Goal: Task Accomplishment & Management: Complete application form

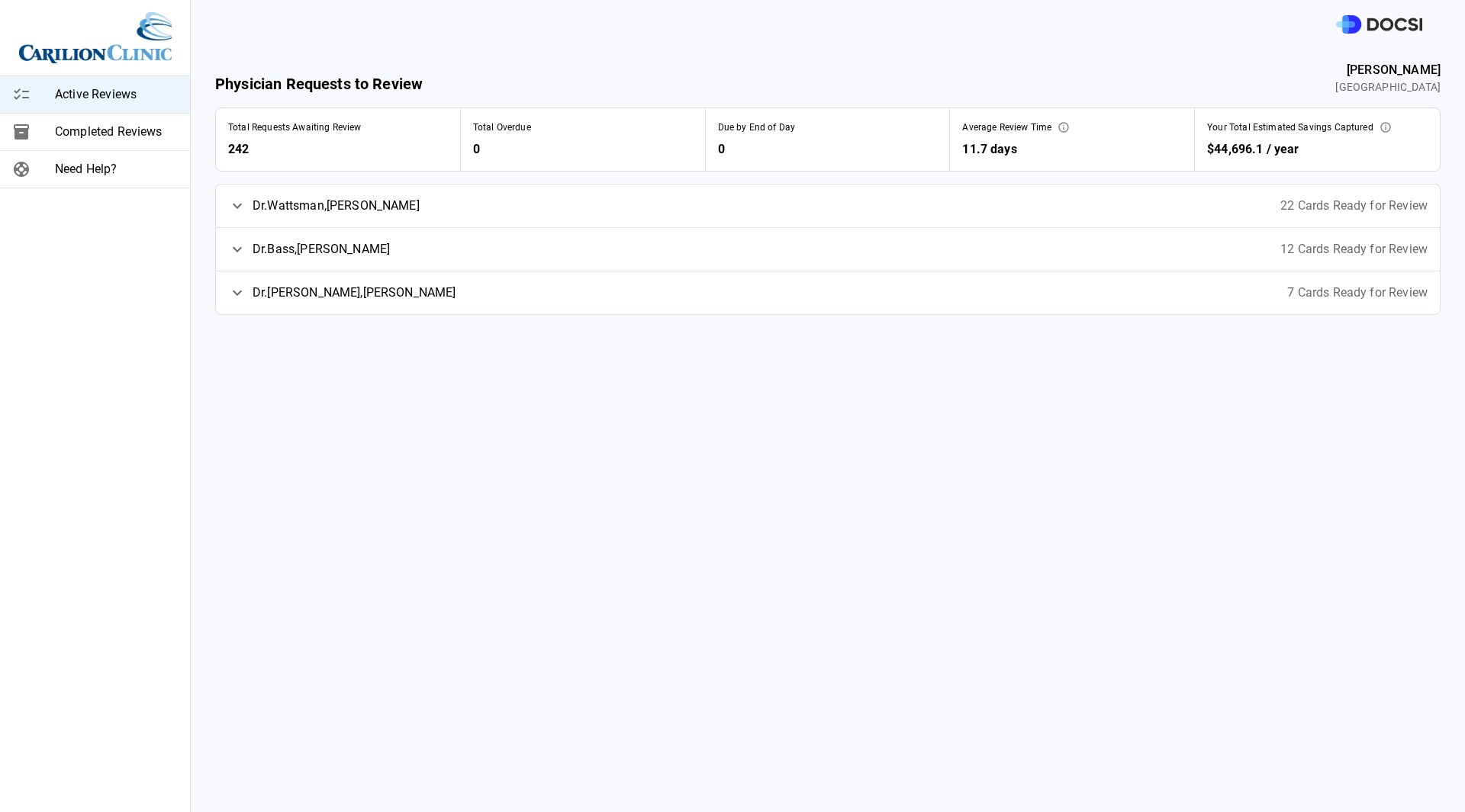
click at [351, 208] on span "Dr. [PERSON_NAME]" at bounding box center [336, 205] width 167 height 19
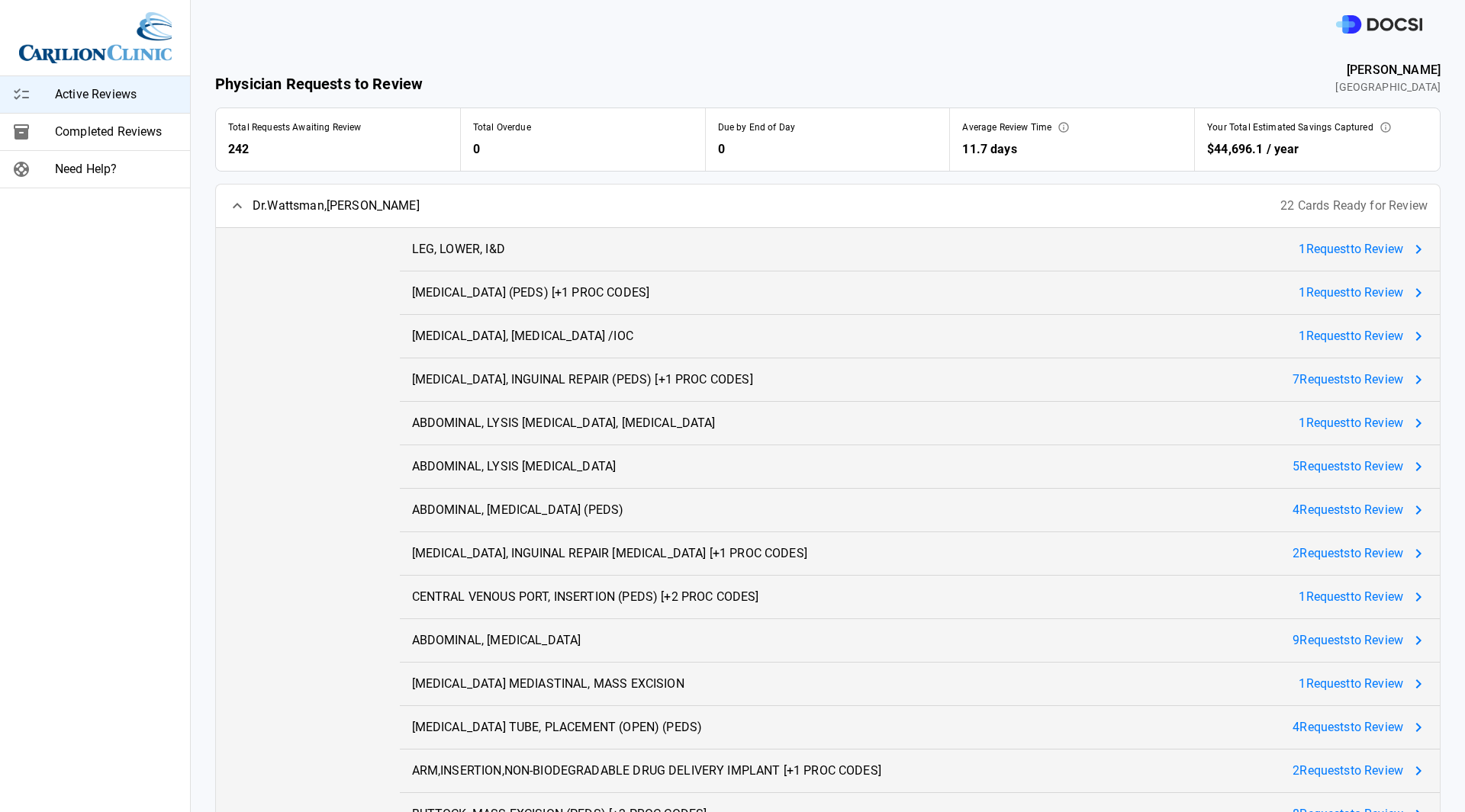
click at [321, 383] on div at bounding box center [308, 705] width 184 height 956
click at [1334, 247] on span "1 Request to Review" at bounding box center [1350, 249] width 104 height 19
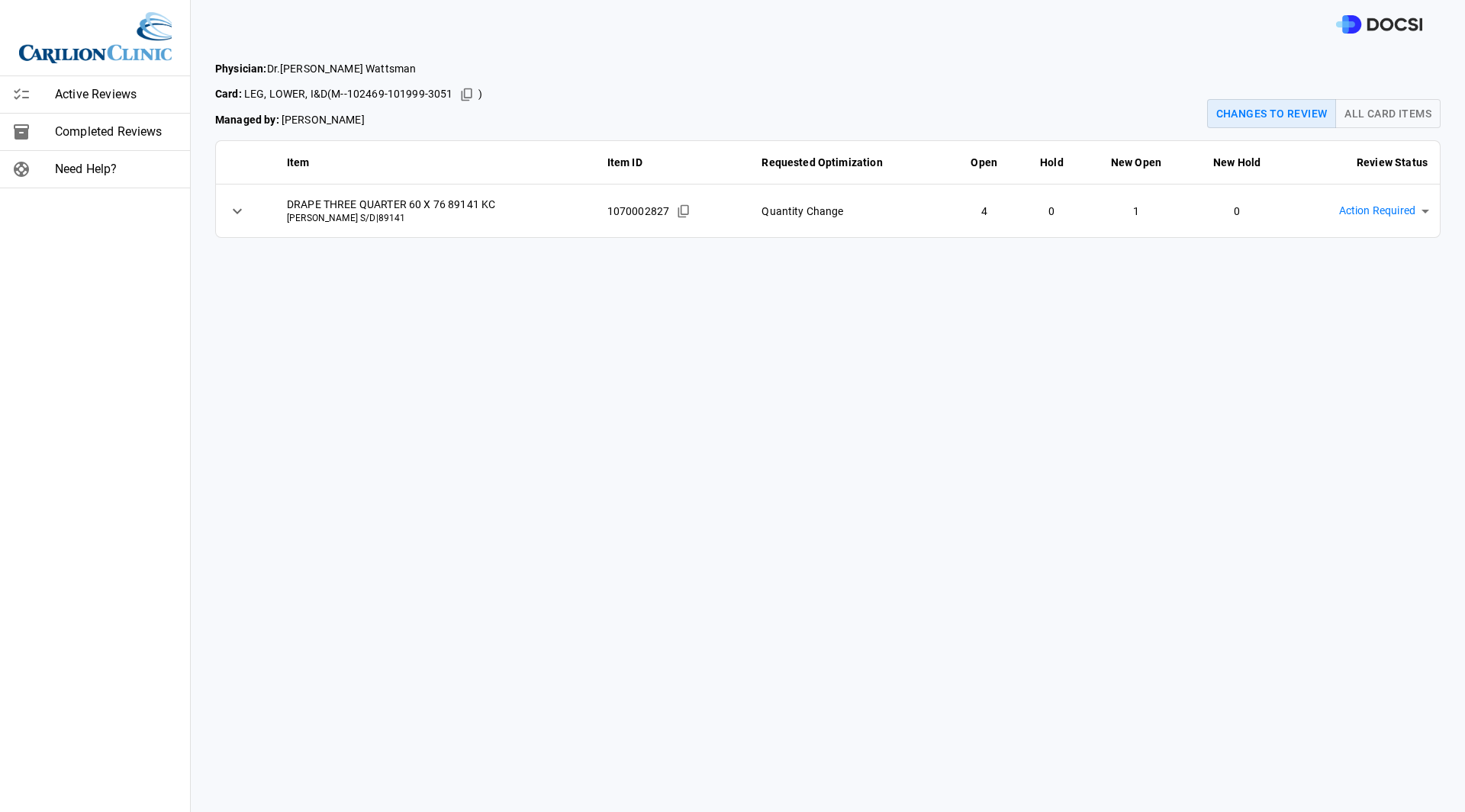
click at [785, 496] on main "Physician: Dr. [PERSON_NAME] Card: LEG, LOWER, I&D ( M--102469-101999-3051 ) Ma…" at bounding box center [827, 430] width 1274 height 764
click at [1396, 212] on body "Active Reviews Completed Reviews Need Help? Physician: Dr. [PERSON_NAME] Card: …" at bounding box center [732, 406] width 1465 height 812
click at [1353, 322] on li "Approved & Implemented" at bounding box center [1370, 334] width 162 height 28
type input "**********"
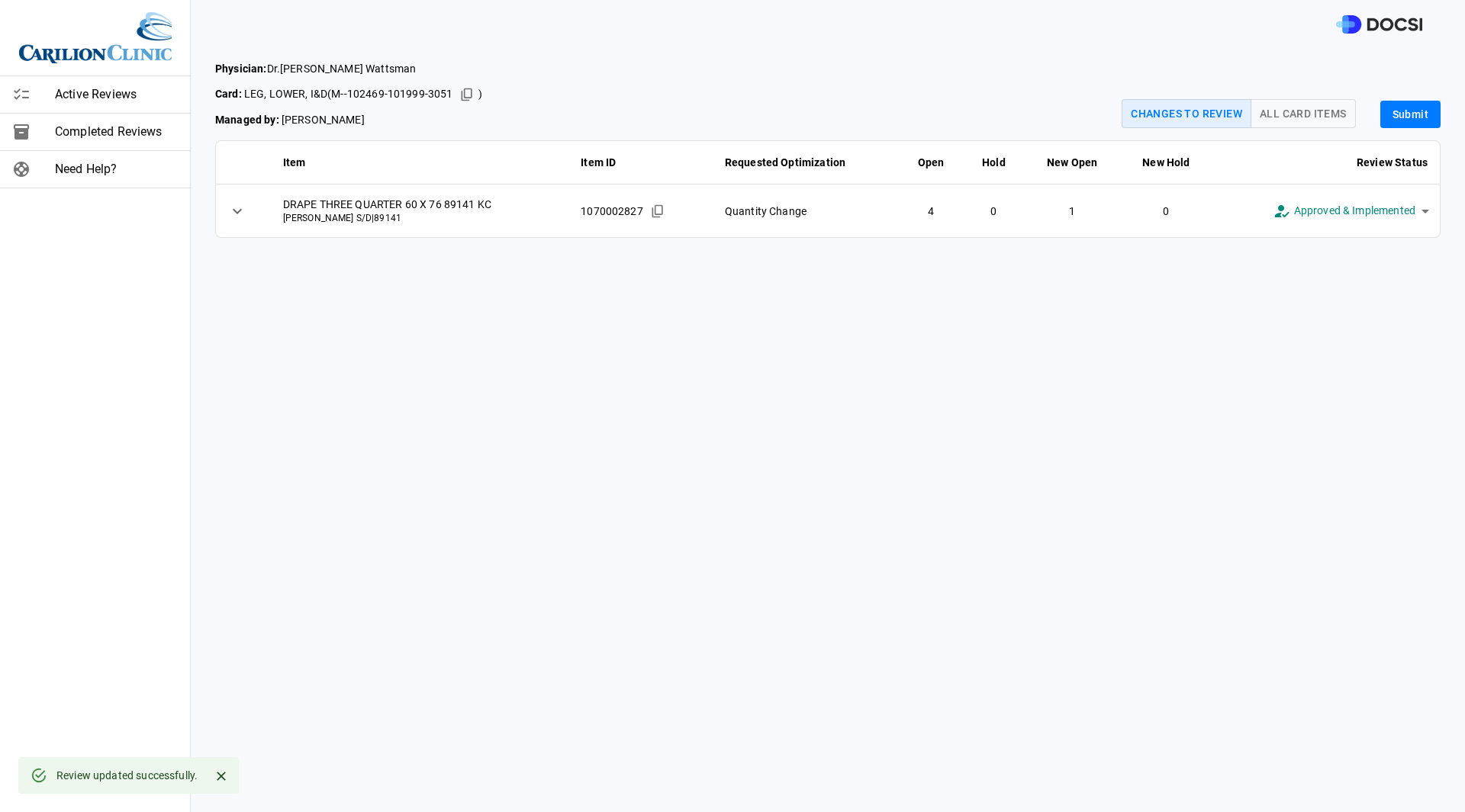
click at [1380, 115] on button "Submit" at bounding box center [1410, 115] width 60 height 28
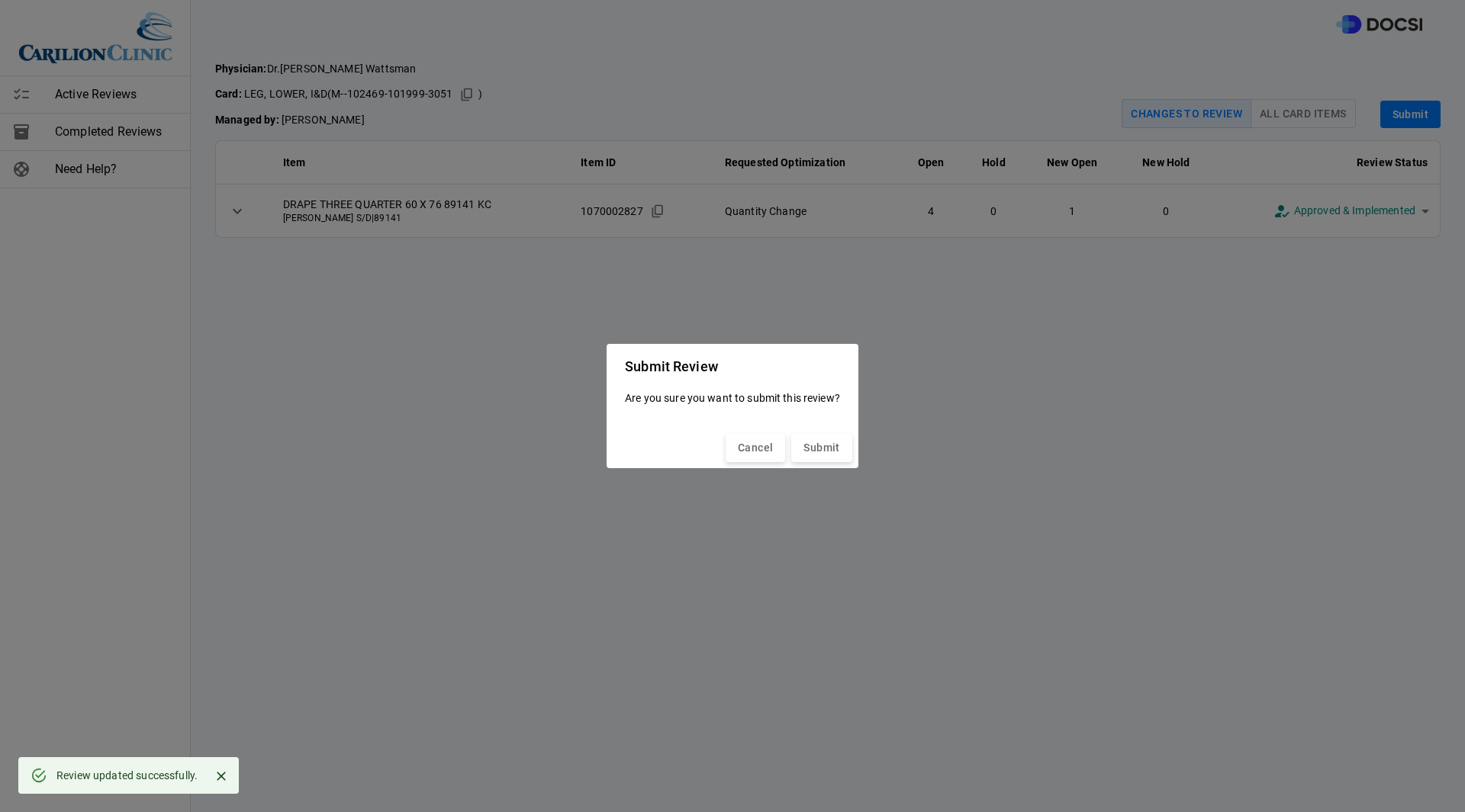
click at [820, 432] on div "Cancel Submit" at bounding box center [732, 447] width 252 height 40
click at [809, 453] on button "Submit" at bounding box center [821, 448] width 60 height 28
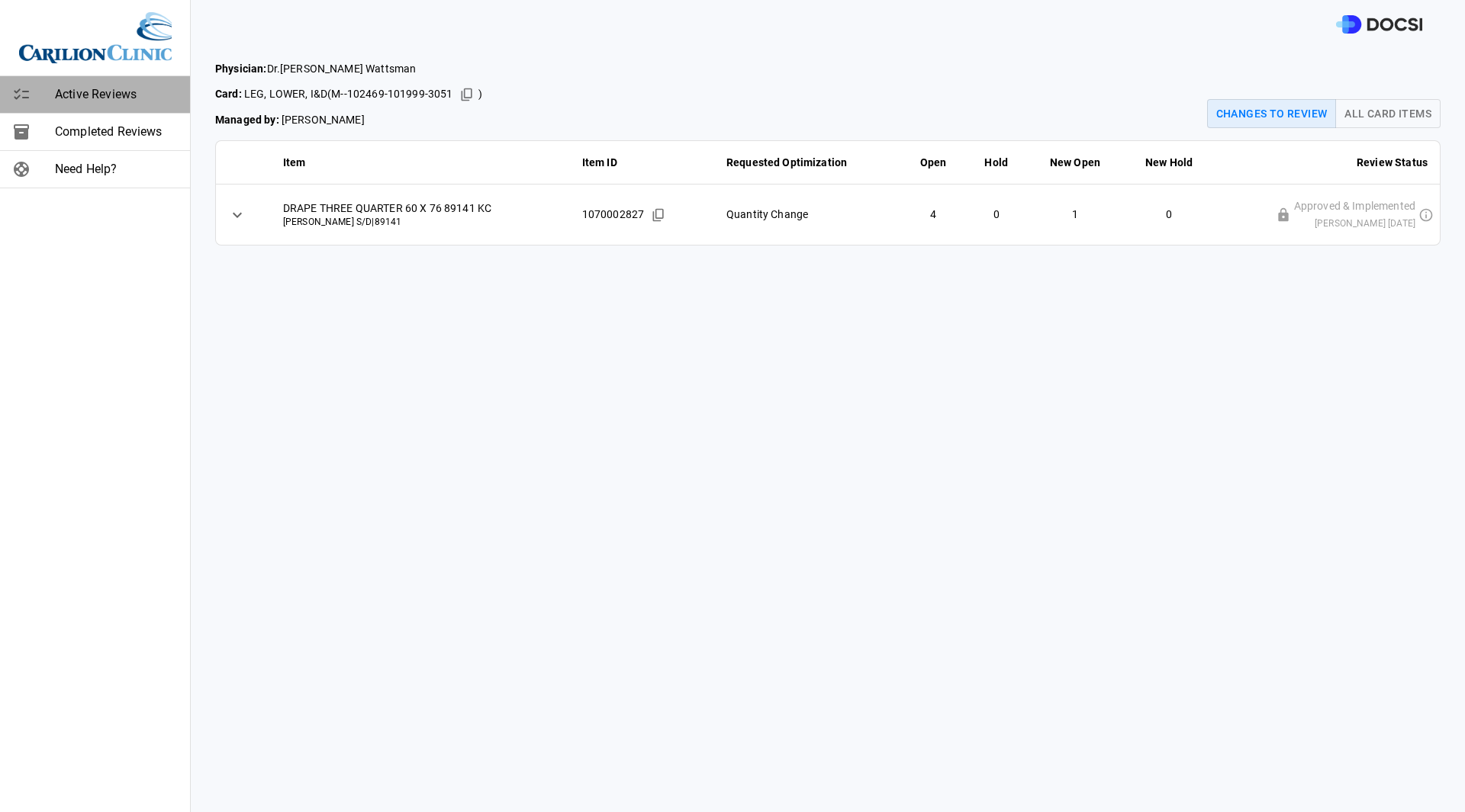
click at [83, 94] on span "Active Reviews" at bounding box center [117, 94] width 123 height 19
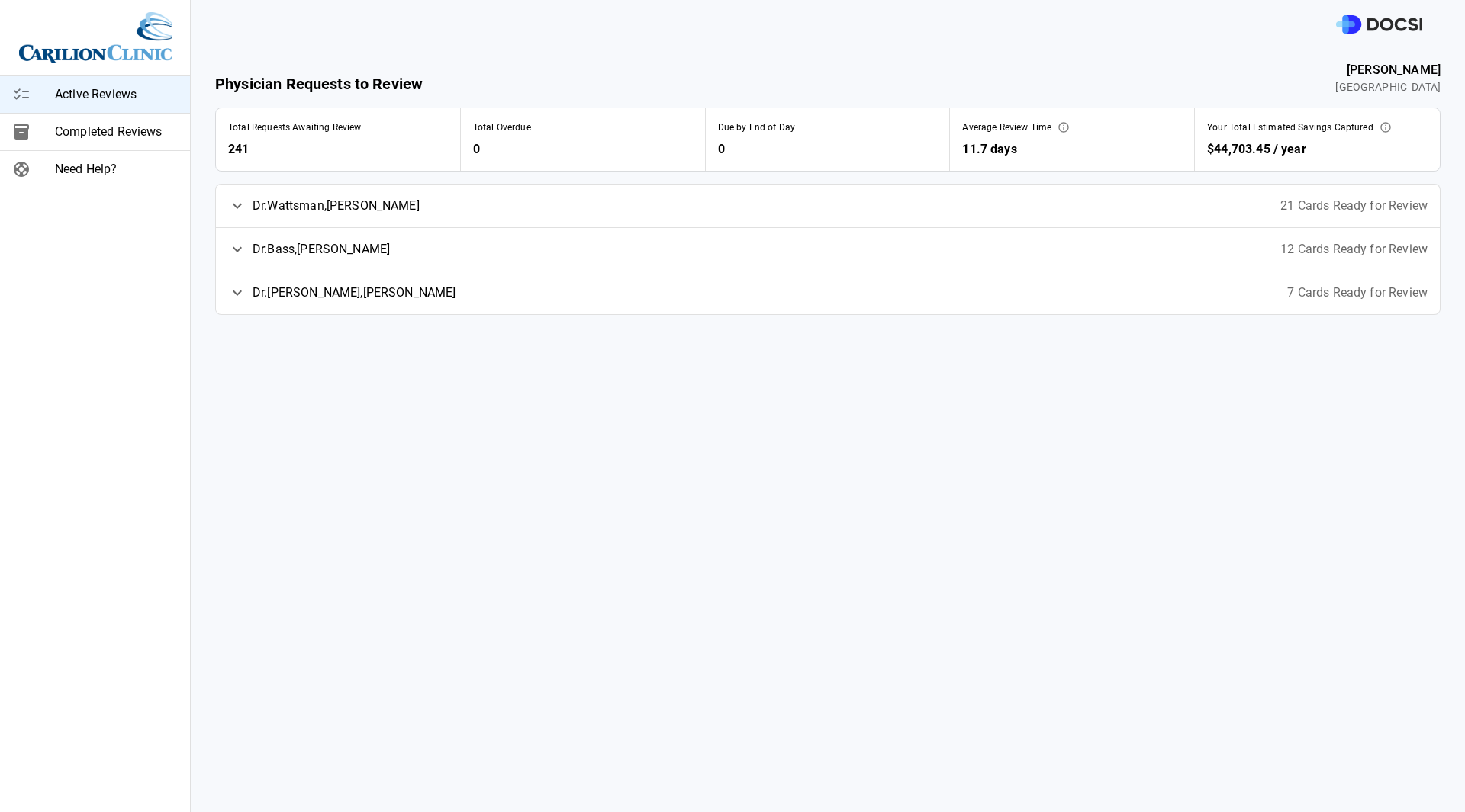
click at [701, 212] on div "Dr. [PERSON_NAME] 21 Cards Ready for Review" at bounding box center [828, 206] width 1224 height 43
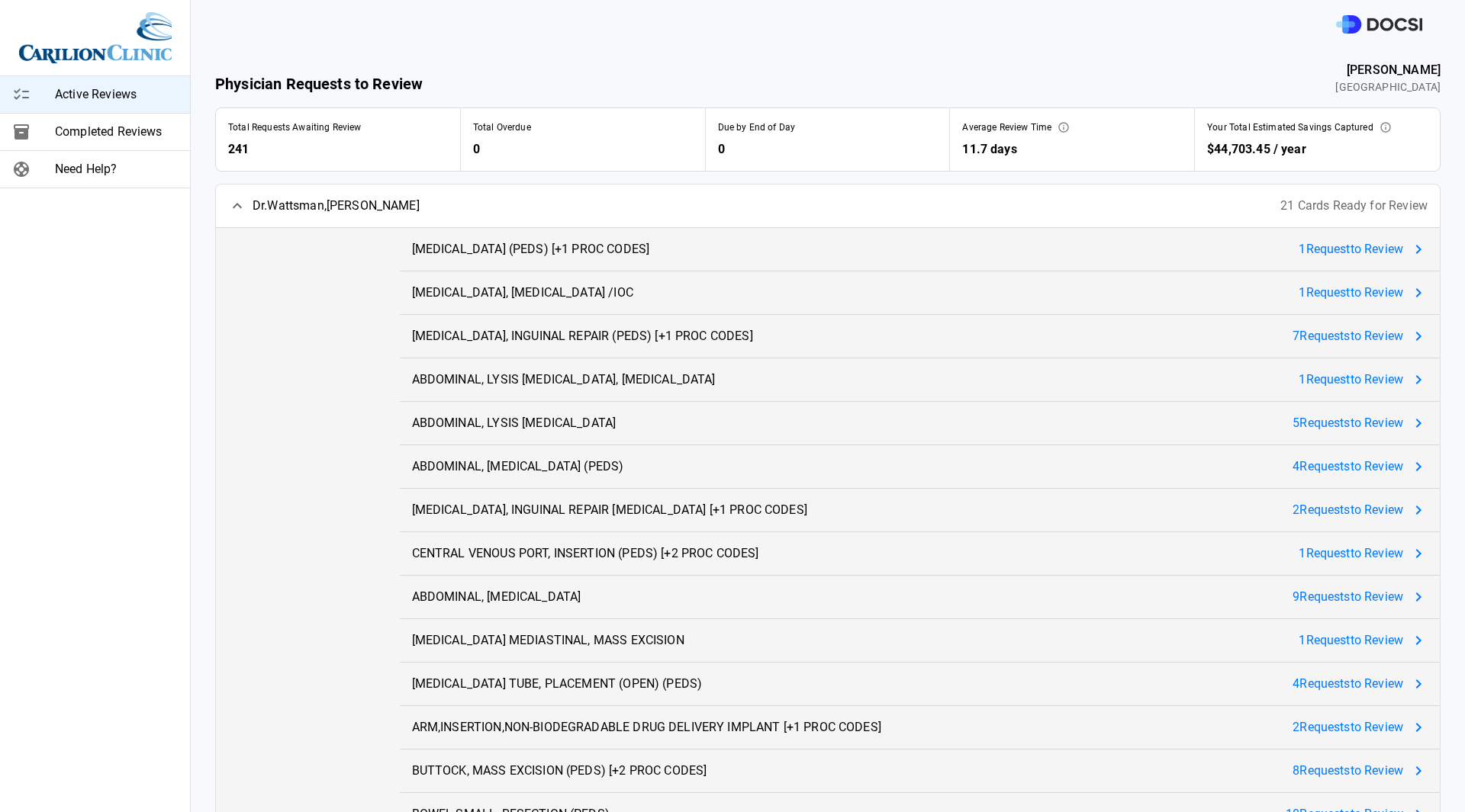
click at [616, 260] on div "[MEDICAL_DATA] (PEDS) [+1 PROC CODES] 1 Request to Review" at bounding box center [919, 249] width 1040 height 43
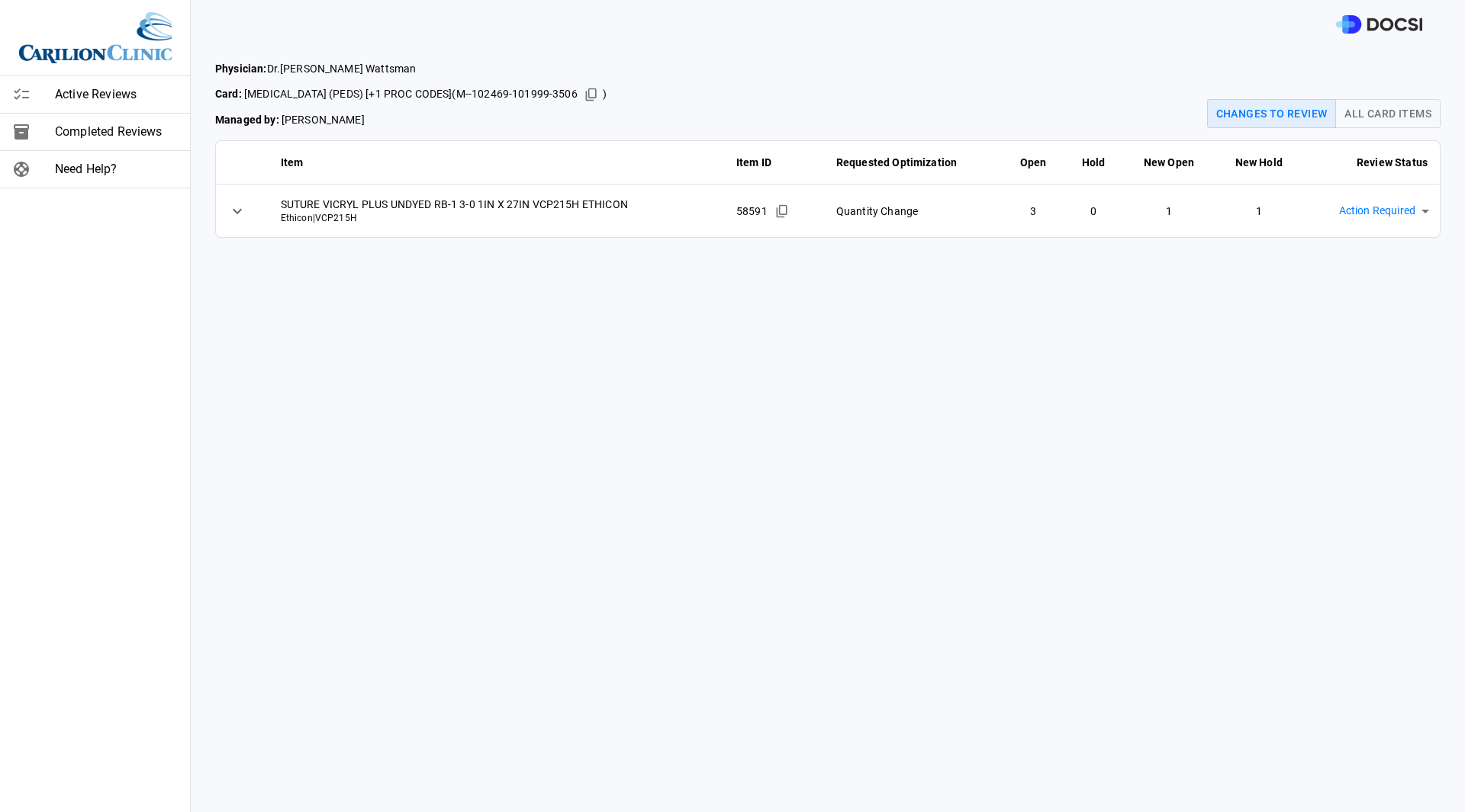
click at [1372, 212] on body "Active Reviews Completed Reviews Need Help? Physician: Dr. [PERSON_NAME] Card: …" at bounding box center [732, 406] width 1465 height 812
click at [1348, 341] on li "Approved & Implemented" at bounding box center [1370, 334] width 162 height 28
type input "**********"
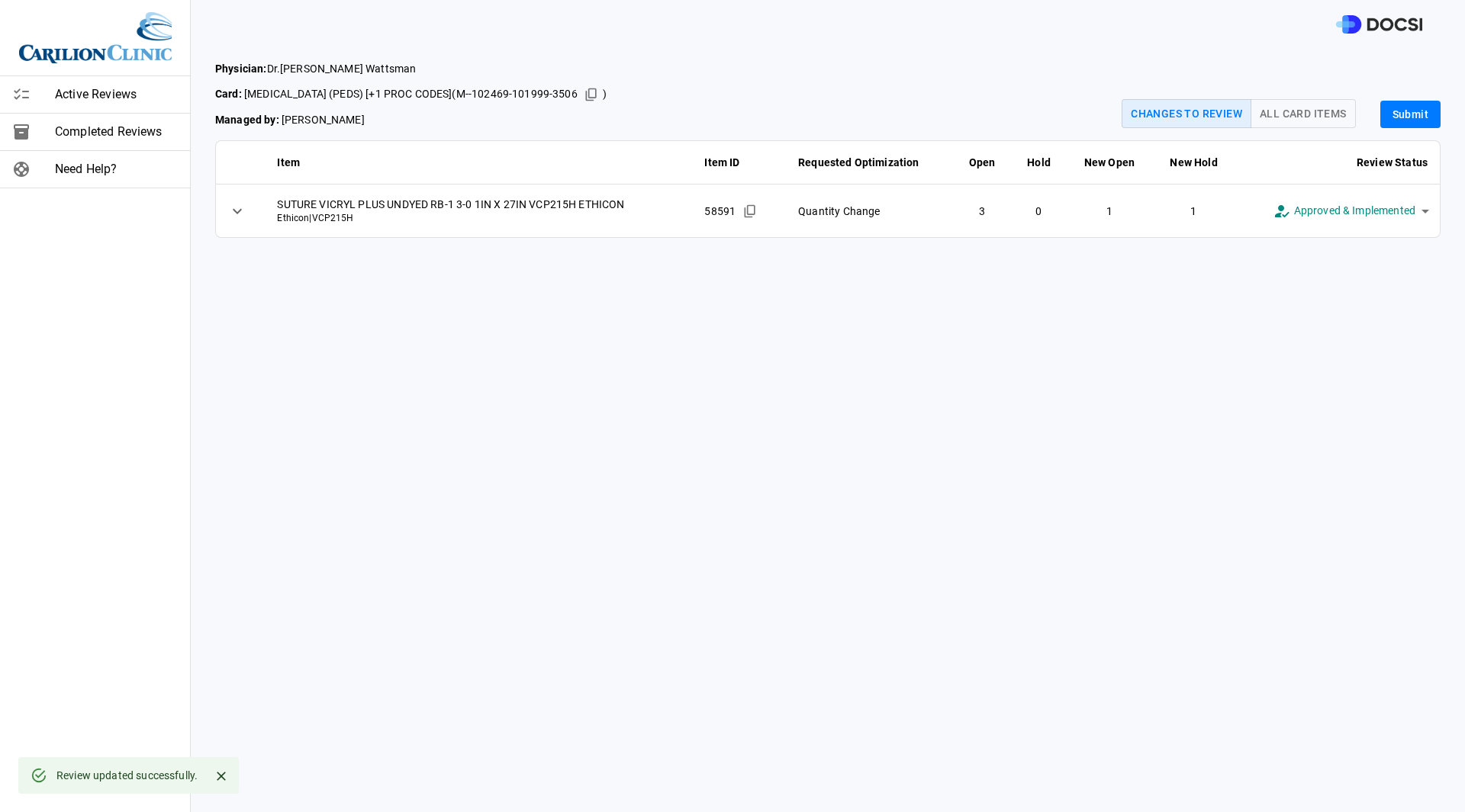
click at [1386, 109] on button "Submit" at bounding box center [1410, 115] width 60 height 28
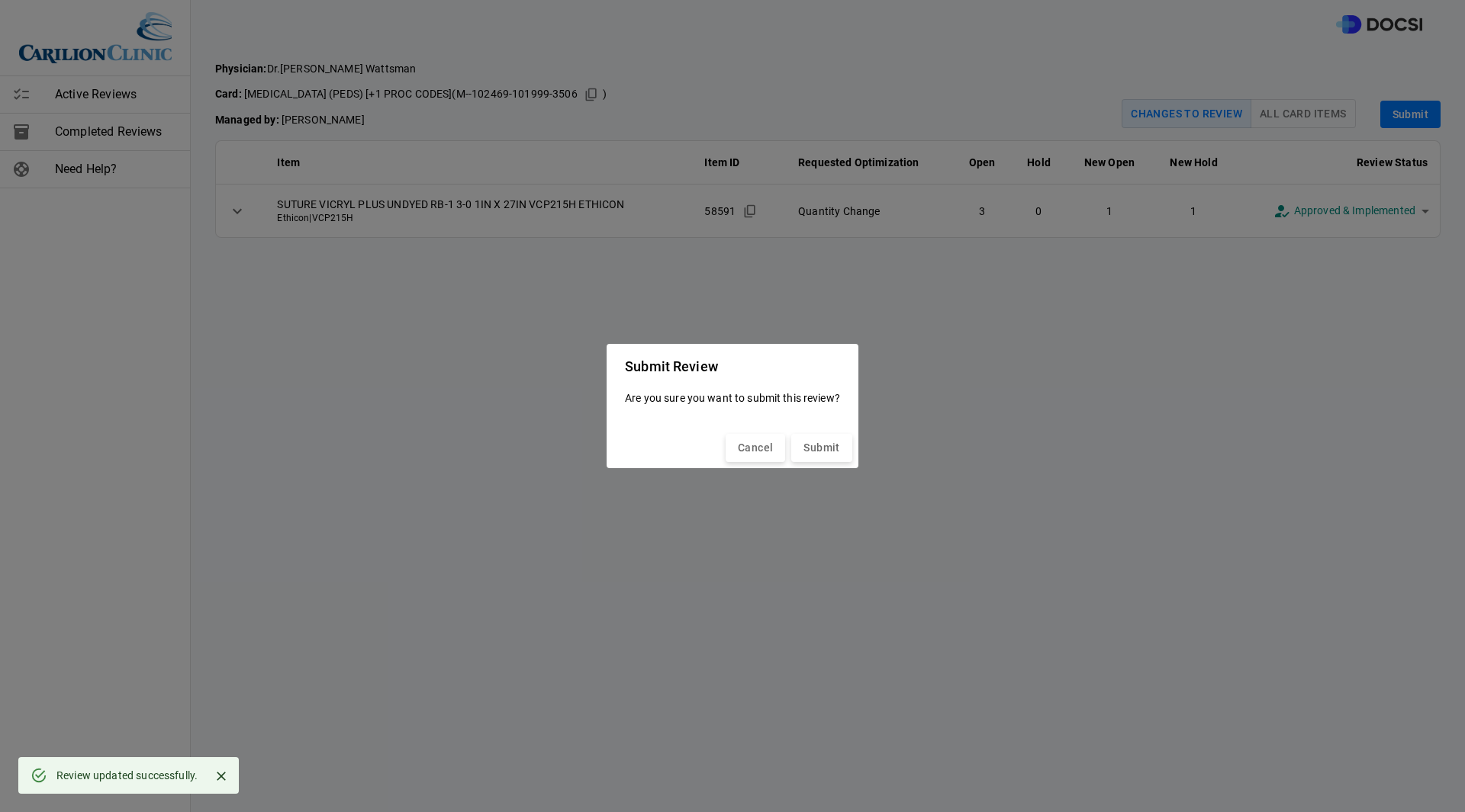
click at [810, 441] on button "Submit" at bounding box center [821, 448] width 60 height 28
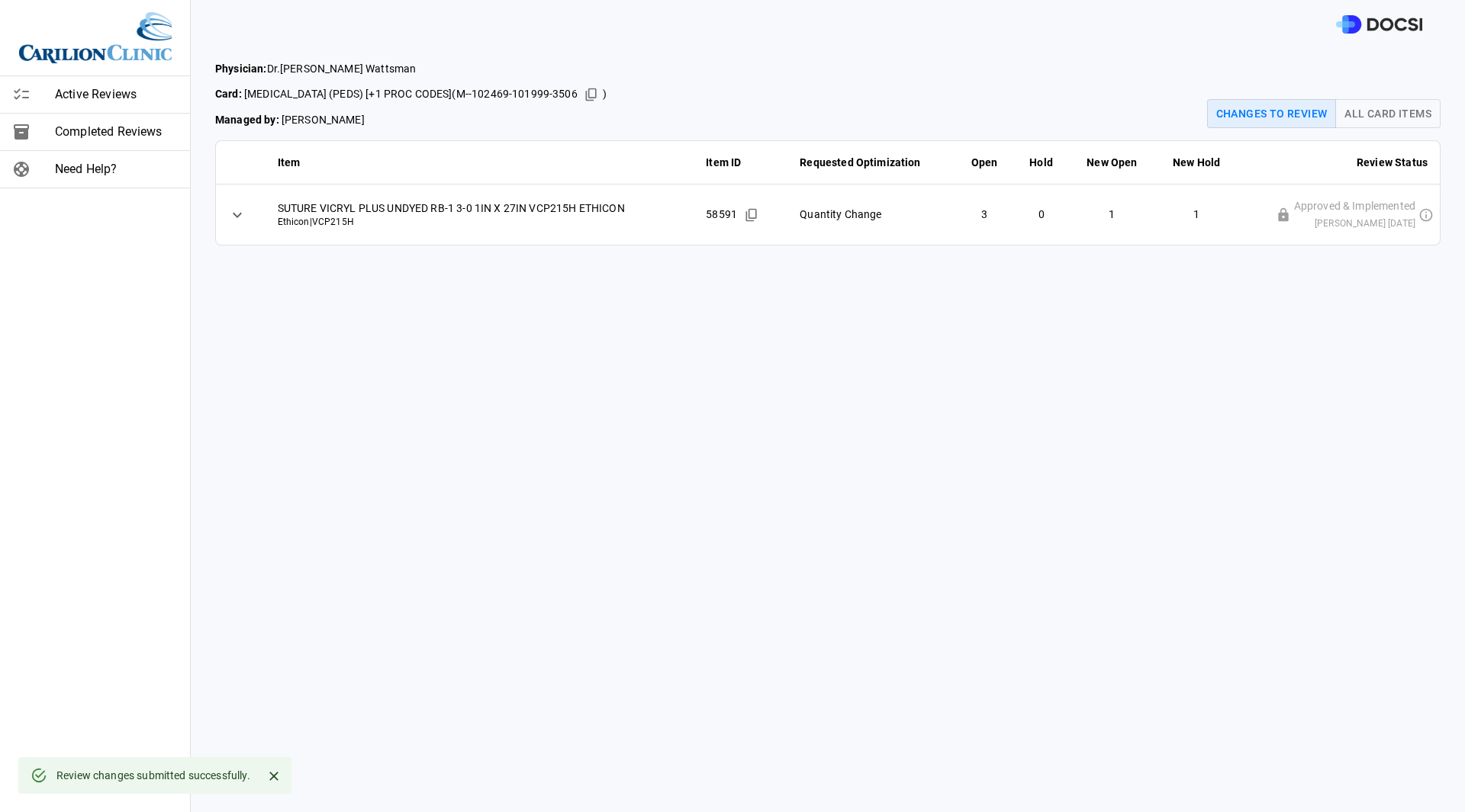
click at [100, 96] on span "Active Reviews" at bounding box center [117, 94] width 123 height 19
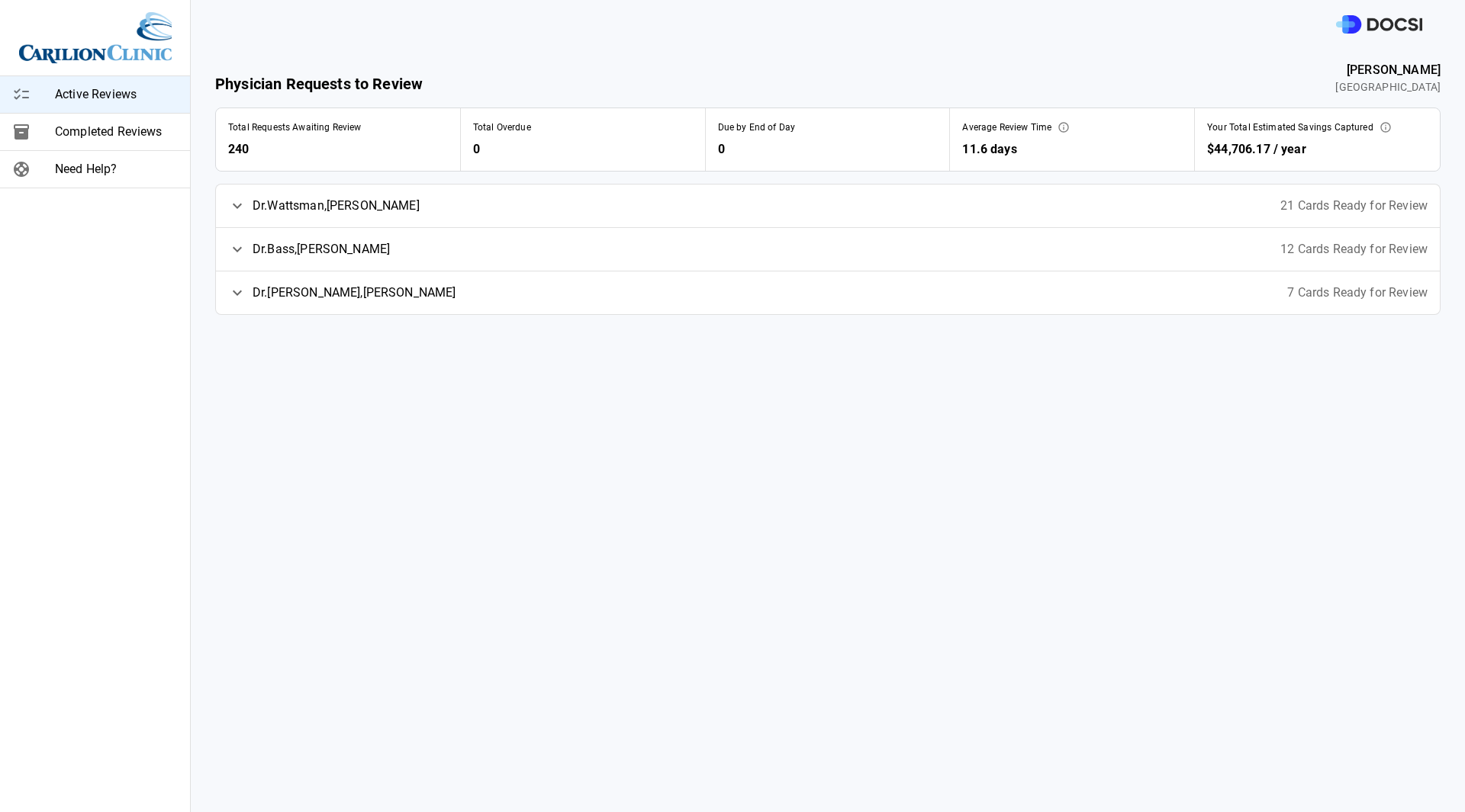
click at [312, 202] on span "Dr. [PERSON_NAME]" at bounding box center [336, 205] width 167 height 19
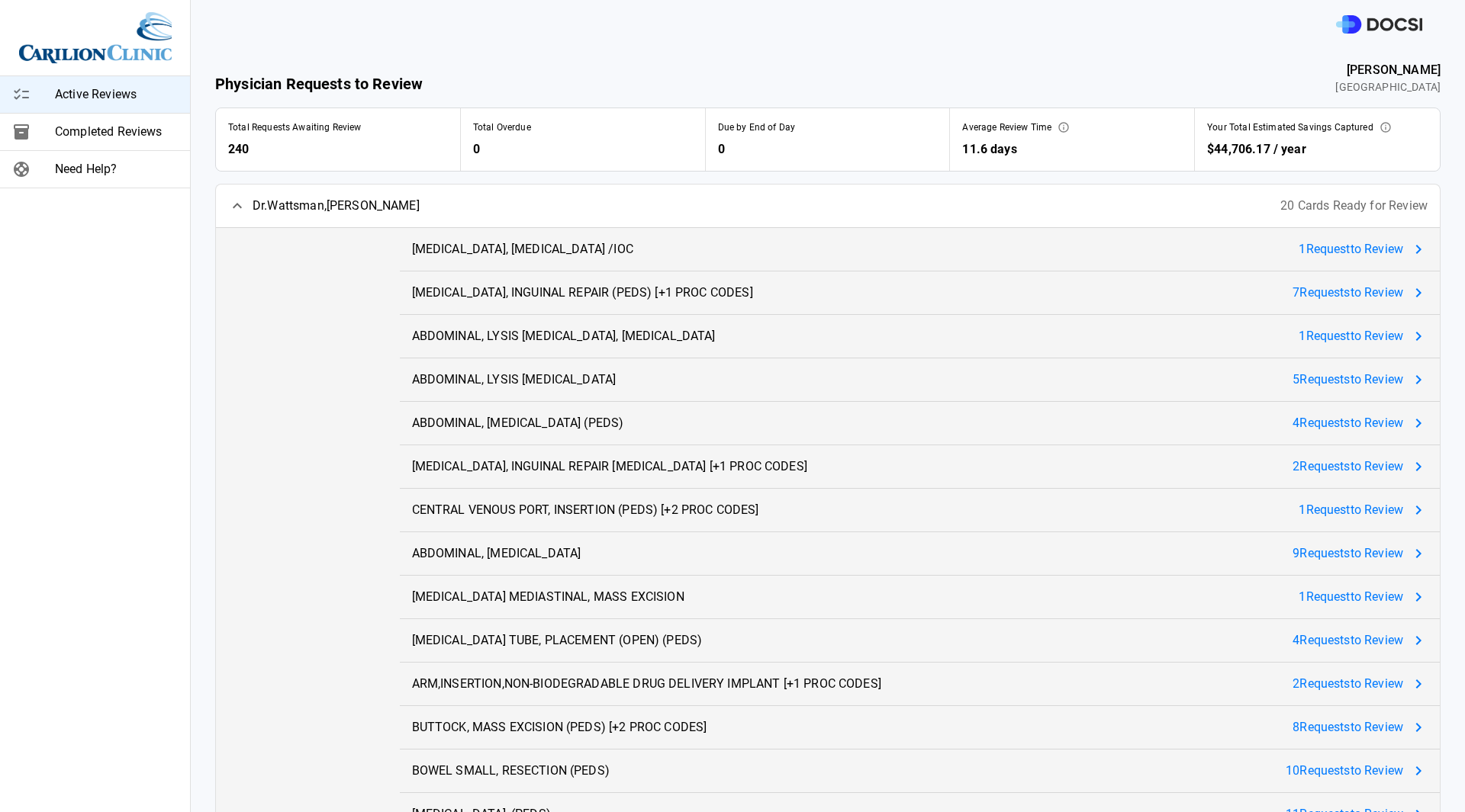
click at [1251, 249] on div "[MEDICAL_DATA], [MEDICAL_DATA] /IOC 1 Request to Review" at bounding box center [919, 249] width 1040 height 43
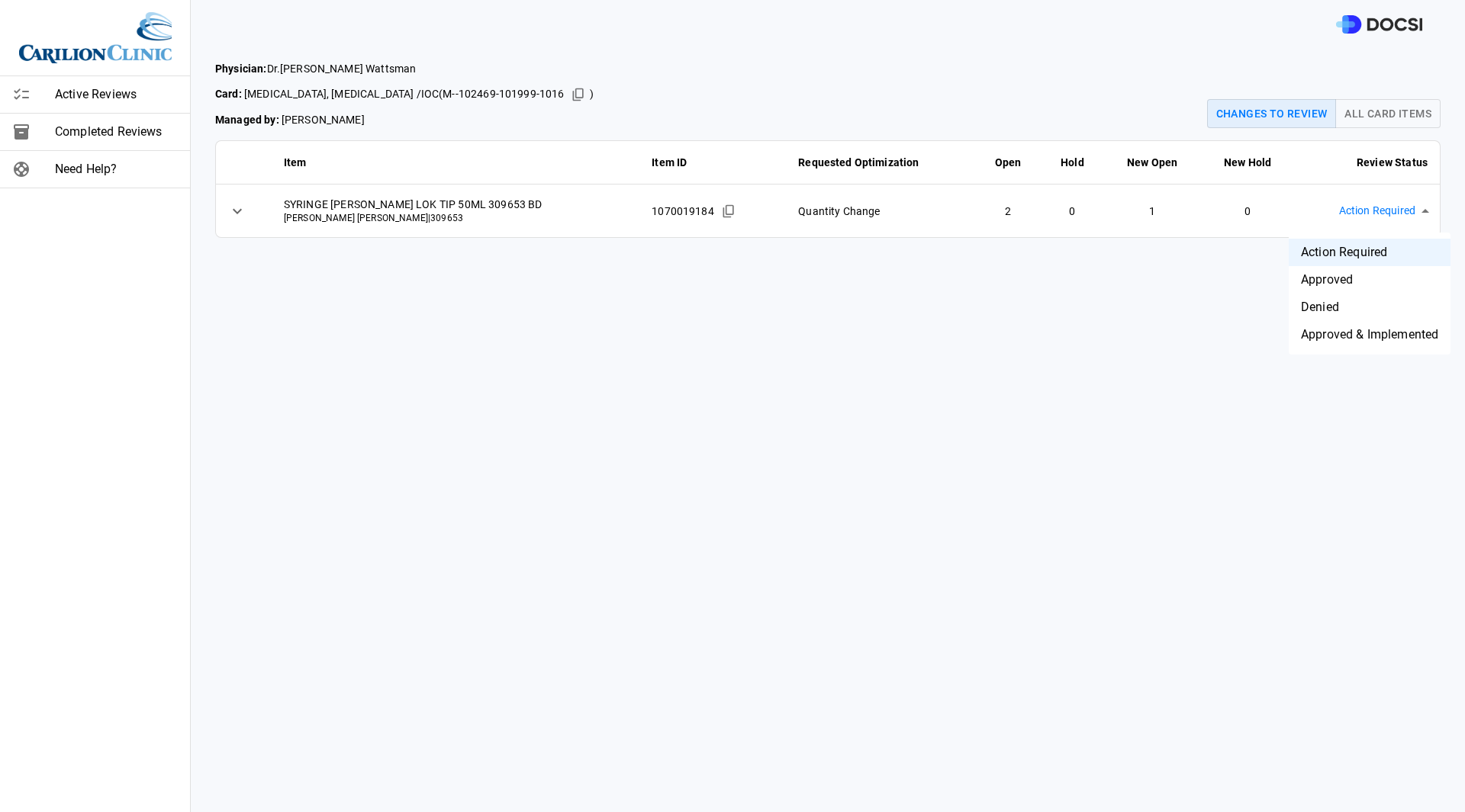
click at [1369, 215] on body "Active Reviews Completed Reviews Need Help? Physician: Dr. [PERSON_NAME] Card: …" at bounding box center [732, 406] width 1465 height 812
click at [1339, 343] on li "Approved & Implemented" at bounding box center [1370, 334] width 162 height 28
type input "**********"
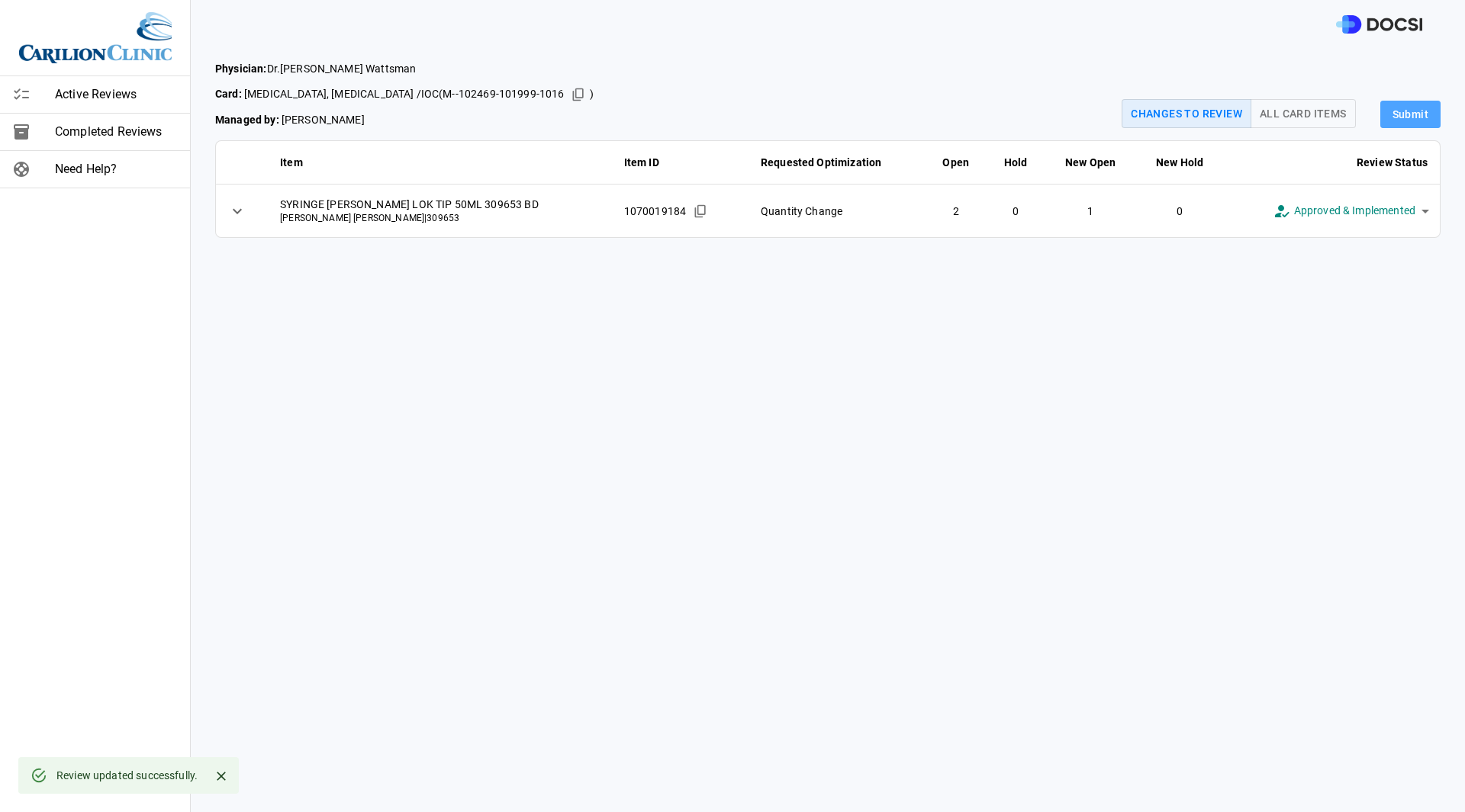
click at [1405, 120] on button "Submit" at bounding box center [1410, 115] width 60 height 28
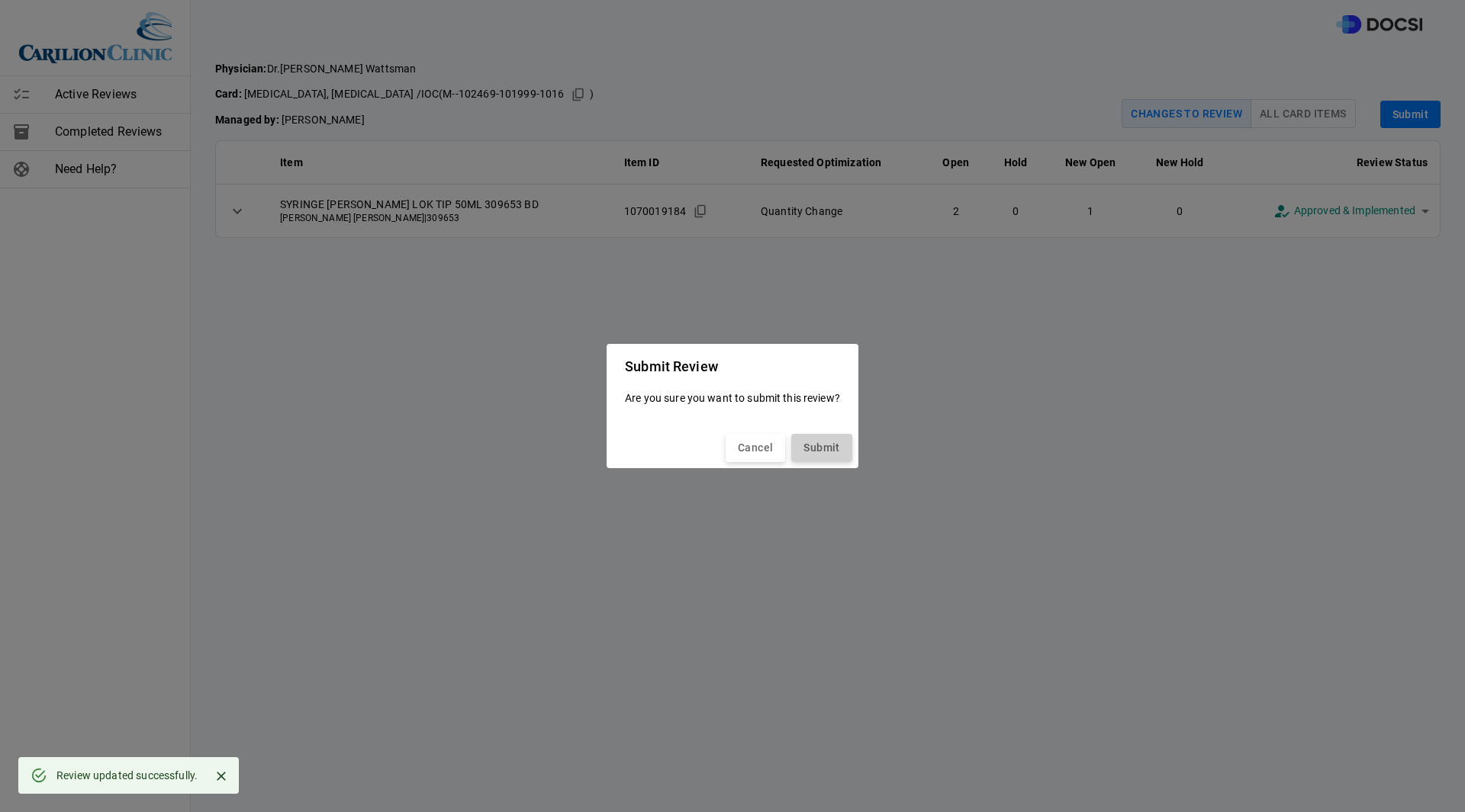
click at [816, 449] on button "Submit" at bounding box center [821, 448] width 60 height 28
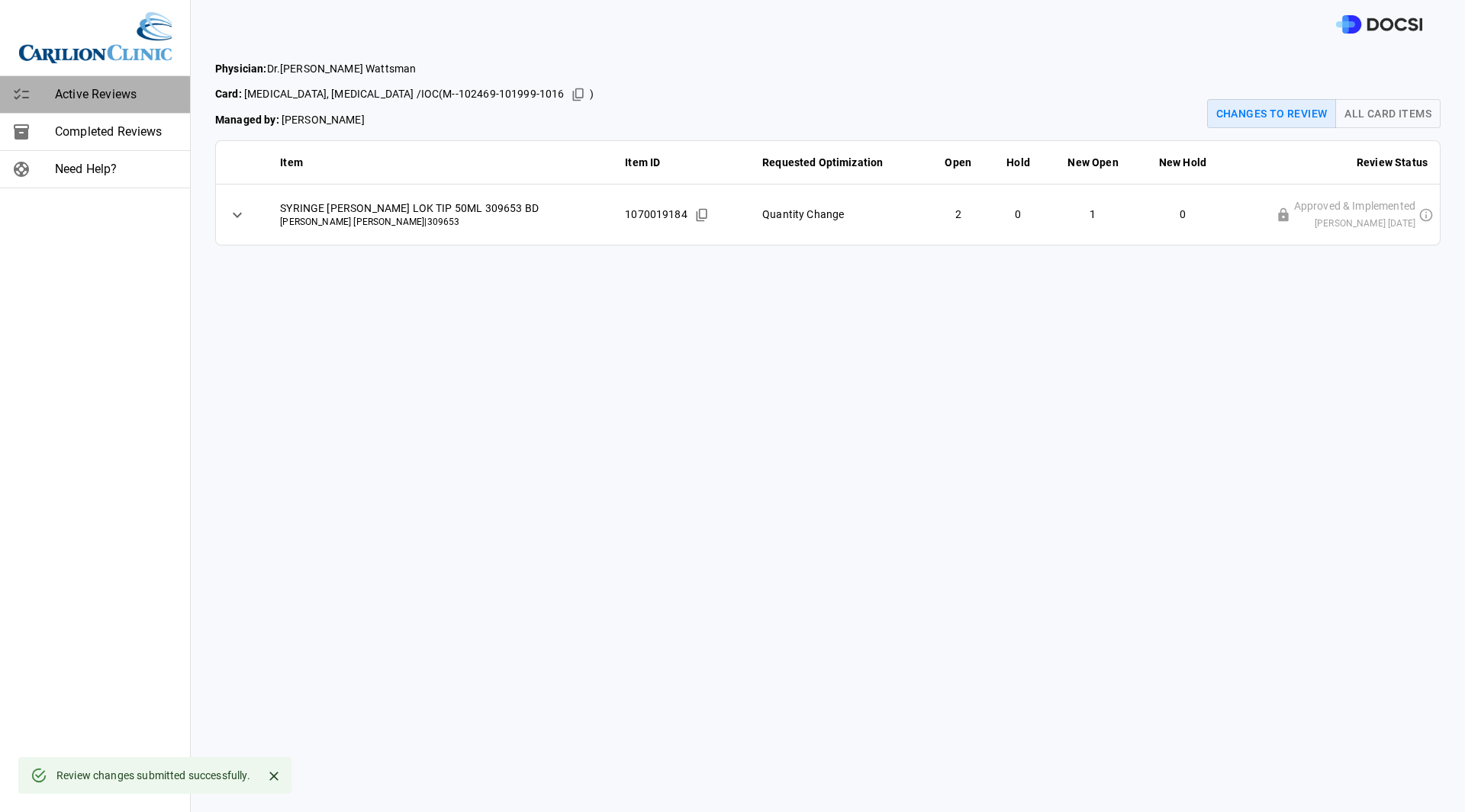
click at [91, 97] on span "Active Reviews" at bounding box center [117, 94] width 123 height 19
